Goal: Transaction & Acquisition: Subscribe to service/newsletter

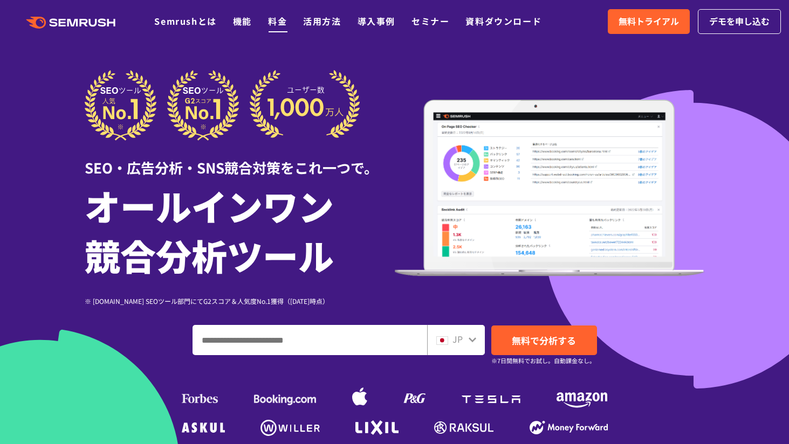
click at [272, 18] on link "料金" at bounding box center [277, 21] width 19 height 13
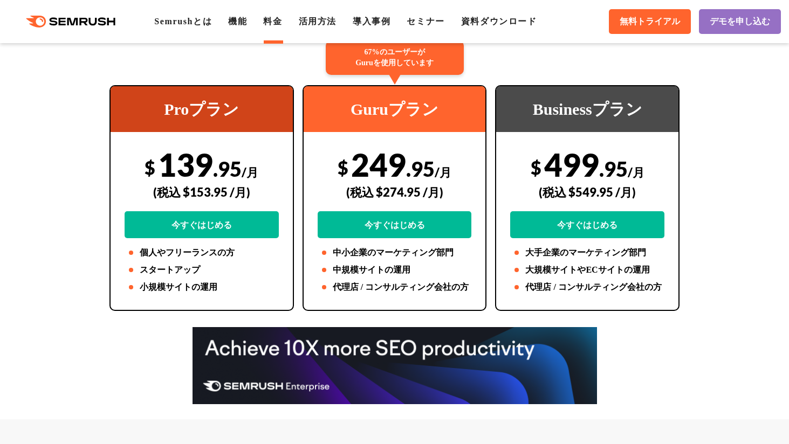
scroll to position [223, 0]
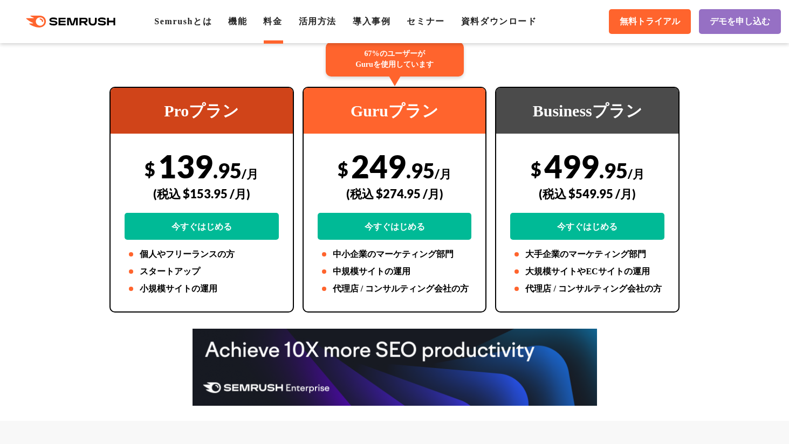
click at [387, 194] on div "(税込 $274.95 /月)" at bounding box center [395, 194] width 154 height 38
drag, startPoint x: 376, startPoint y: 191, endPoint x: 421, endPoint y: 191, distance: 45.3
click at [421, 191] on div "(税込 $274.95 /月)" at bounding box center [395, 194] width 154 height 38
copy div "$274.95"
click at [490, 228] on div "67%のユーザーが Guruを使用しています Guruプラン $ 249 .95 /月 (税込 $274.95 /月) 今すぐはじめる 中小企業のマーケティン…" at bounding box center [394, 200] width 193 height 226
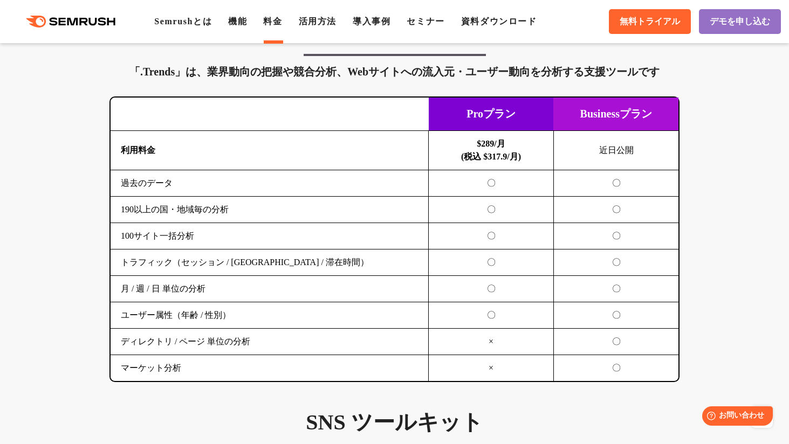
scroll to position [1845, 0]
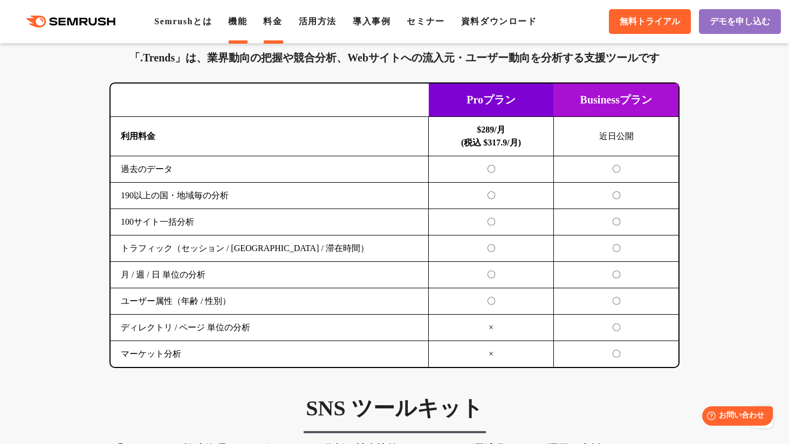
click at [243, 22] on link "機能" at bounding box center [237, 21] width 19 height 9
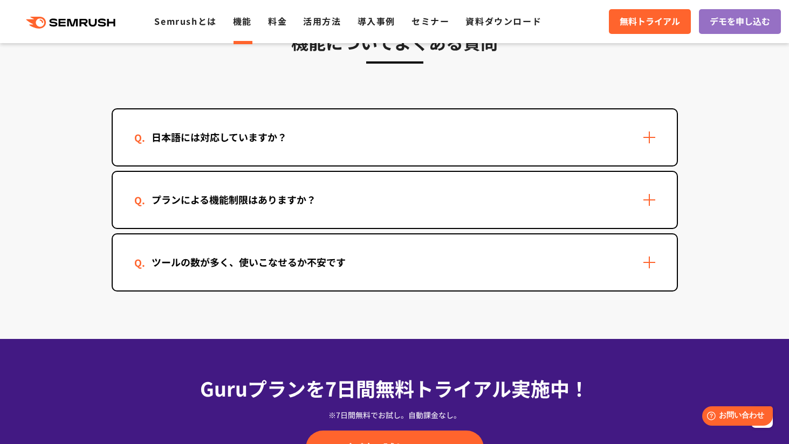
scroll to position [3209, 0]
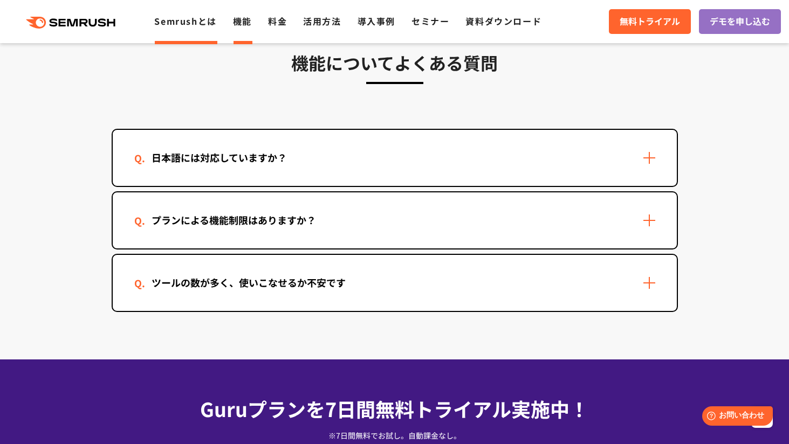
click at [192, 20] on link "Semrushとは" at bounding box center [185, 21] width 62 height 13
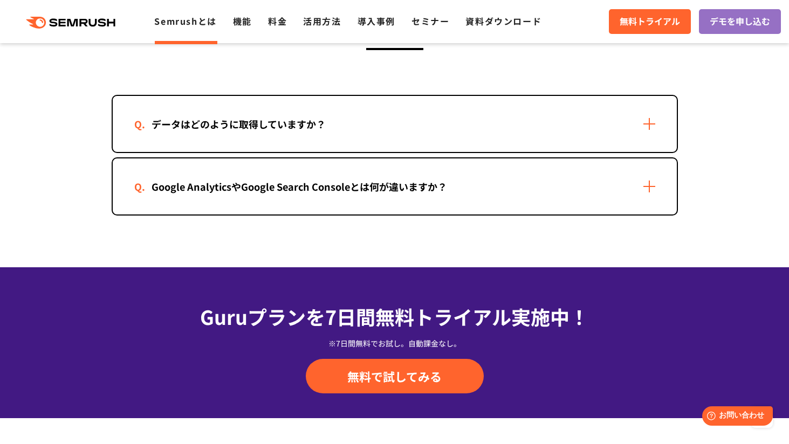
scroll to position [2267, 0]
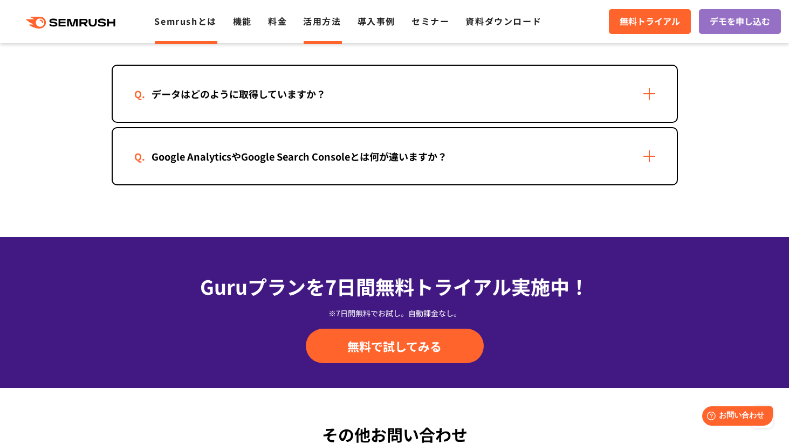
click at [315, 22] on link "活用方法" at bounding box center [322, 21] width 38 height 13
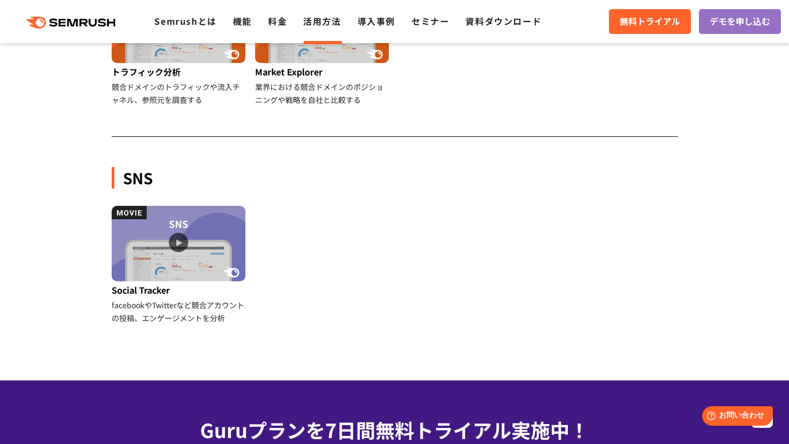
scroll to position [460, 0]
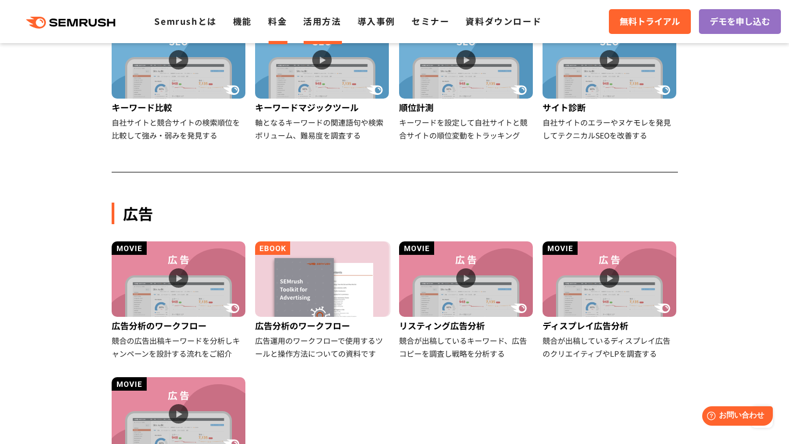
click at [286, 15] on link "料金" at bounding box center [277, 21] width 19 height 13
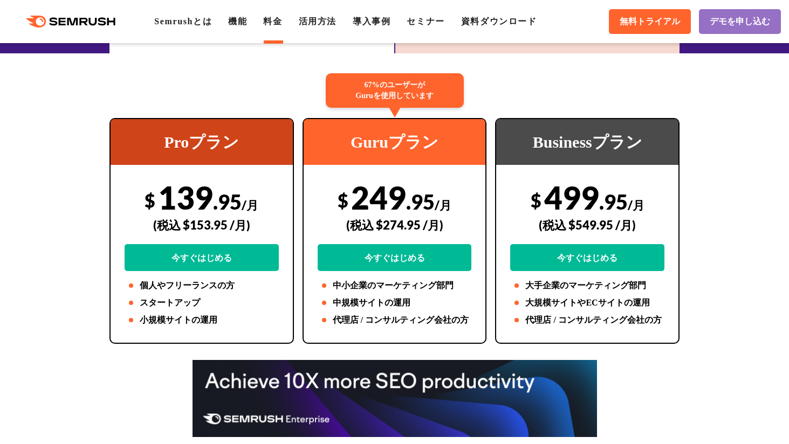
scroll to position [46, 0]
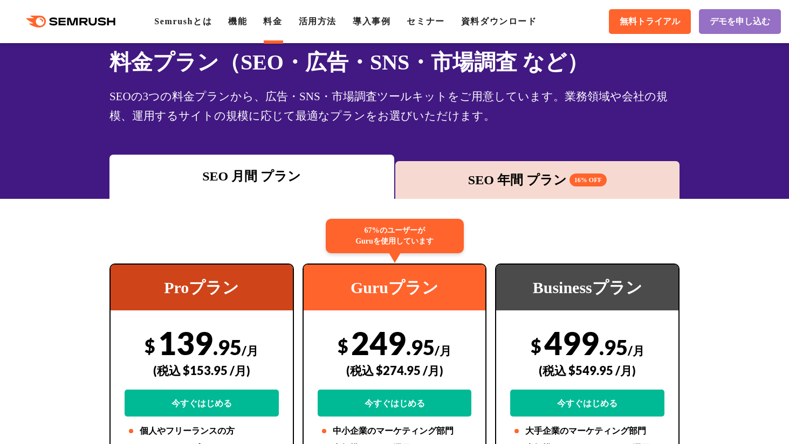
click at [486, 175] on div "SEO 年間 プラン 16% OFF" at bounding box center [538, 179] width 274 height 19
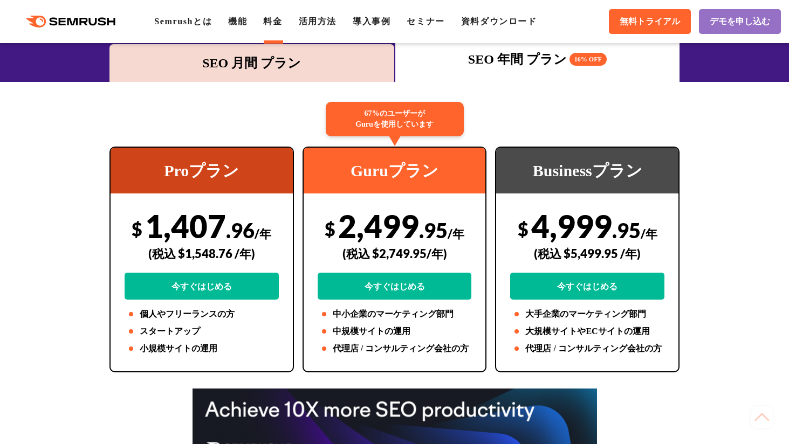
scroll to position [150, 0]
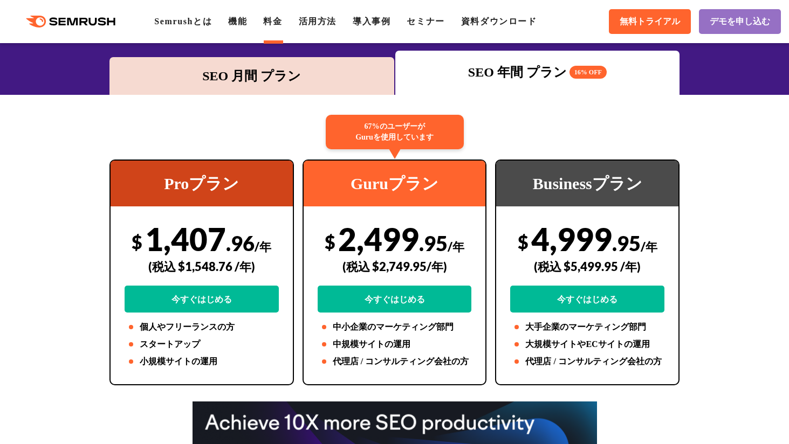
click at [295, 87] on div "SEO 月間 プラン" at bounding box center [251, 76] width 285 height 38
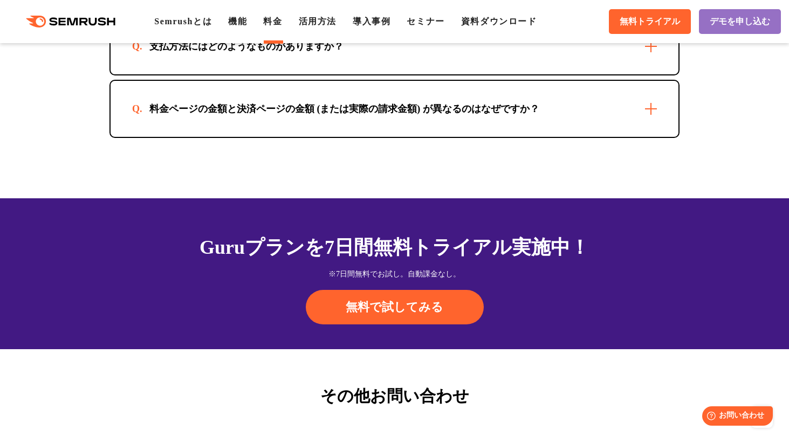
scroll to position [3376, 0]
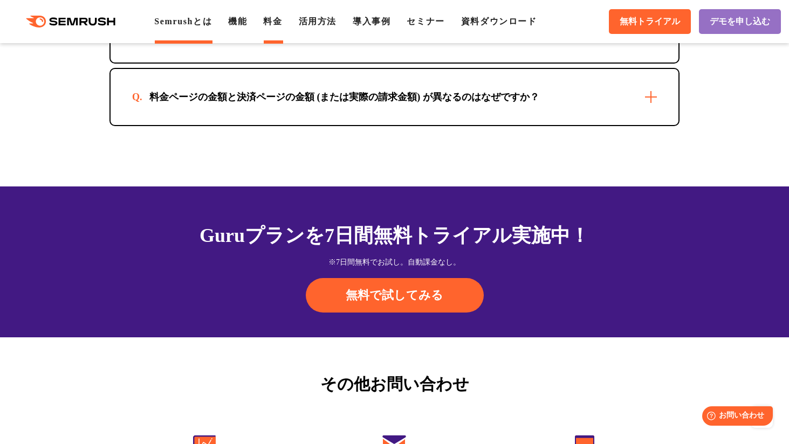
click at [181, 22] on link "Semrushとは" at bounding box center [183, 21] width 58 height 9
